Goal: Task Accomplishment & Management: Manage account settings

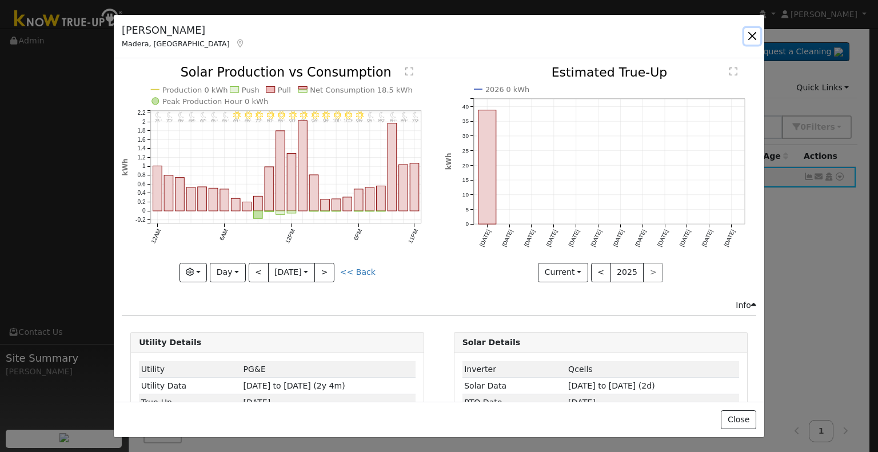
click at [750, 34] on button "button" at bounding box center [753, 36] width 16 height 16
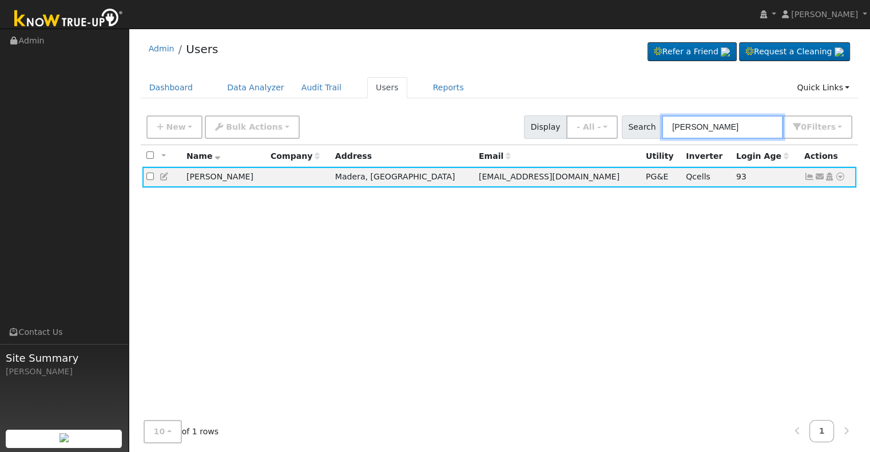
drag, startPoint x: 738, startPoint y: 130, endPoint x: 623, endPoint y: 140, distance: 114.7
click at [623, 140] on div "New Add User Quick Add Quick Connect Quick Convert Lead Bulk Actions Send Email…" at bounding box center [500, 127] width 718 height 35
paste input "[PERSON_NAME] & [PERSON_NAME]"
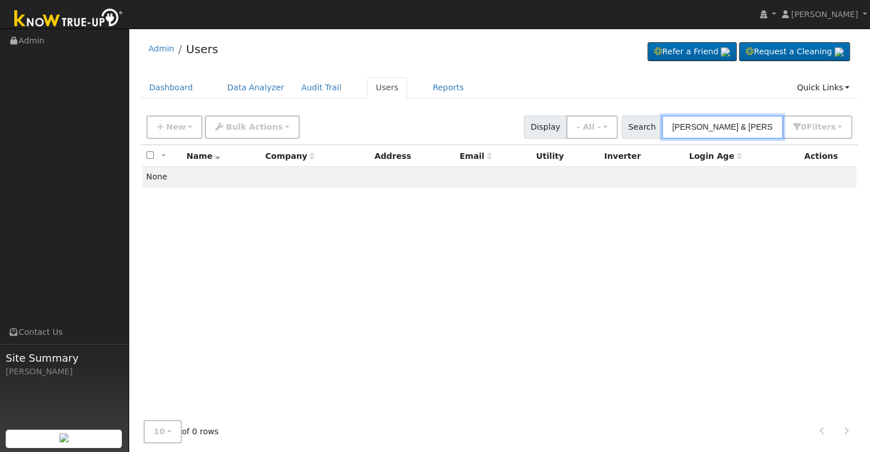
click at [707, 125] on input "[PERSON_NAME] & [PERSON_NAME]" at bounding box center [722, 127] width 121 height 23
type input "[PERSON_NAME] & [PERSON_NAME]"
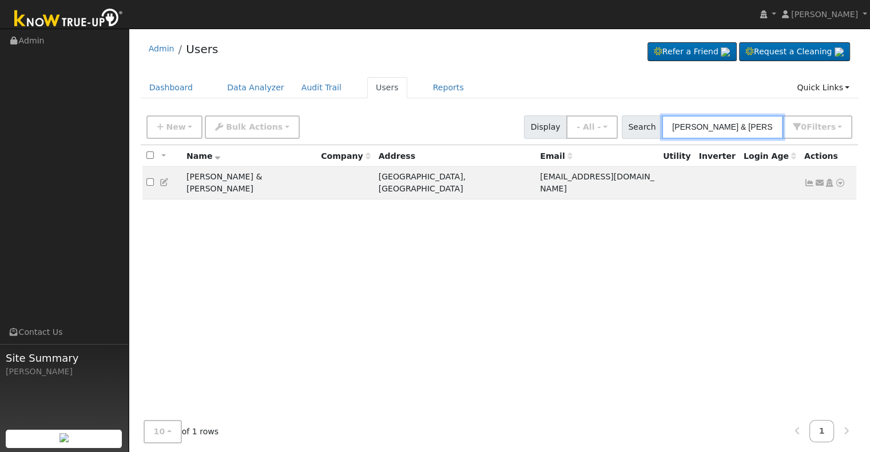
drag, startPoint x: 770, startPoint y: 126, endPoint x: 614, endPoint y: 149, distance: 157.1
click at [614, 149] on div "New Add User Quick Add Quick Connect Quick Convert Lead Bulk Actions Send Email…" at bounding box center [500, 284] width 718 height 348
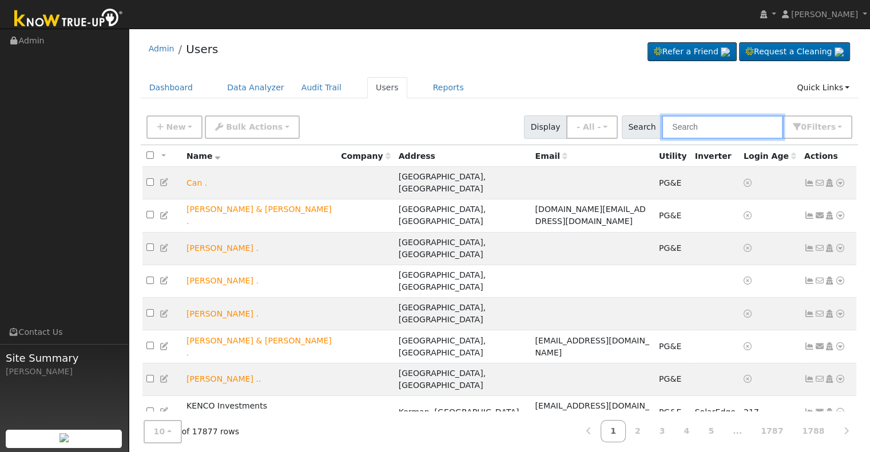
click at [709, 123] on input "text" at bounding box center [722, 127] width 121 height 23
paste input "[PERSON_NAME]"
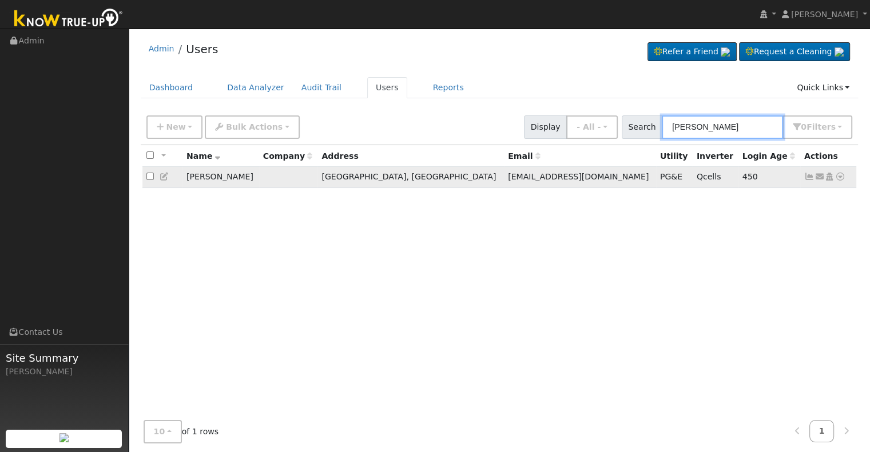
type input "[PERSON_NAME]"
click at [810, 174] on icon at bounding box center [809, 177] width 10 height 8
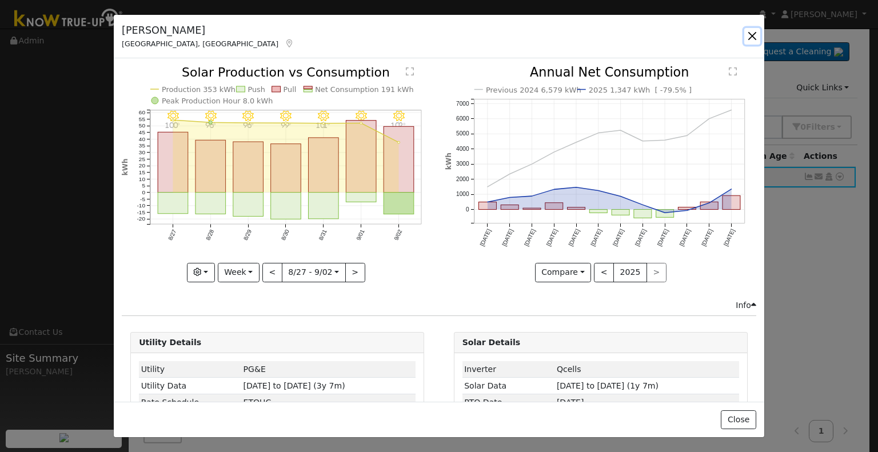
click at [751, 34] on button "button" at bounding box center [753, 36] width 16 height 16
